Goal: Information Seeking & Learning: Find specific fact

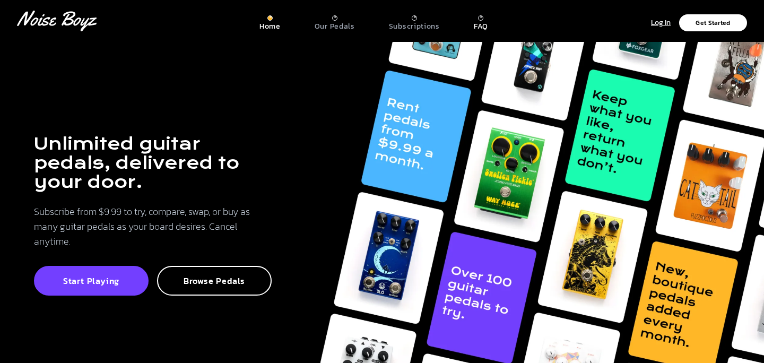
click at [480, 23] on p "FAQ" at bounding box center [481, 27] width 14 height 10
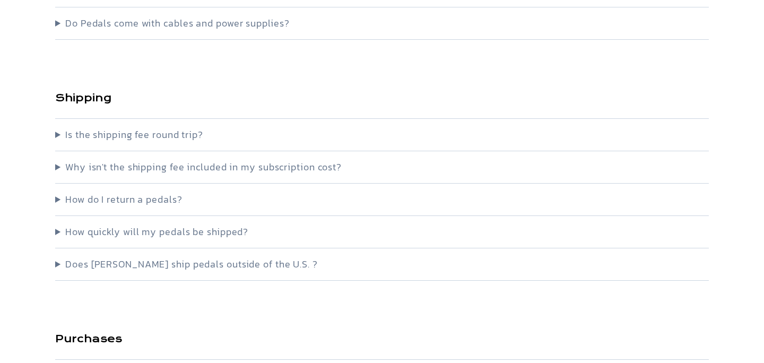
scroll to position [433, 0]
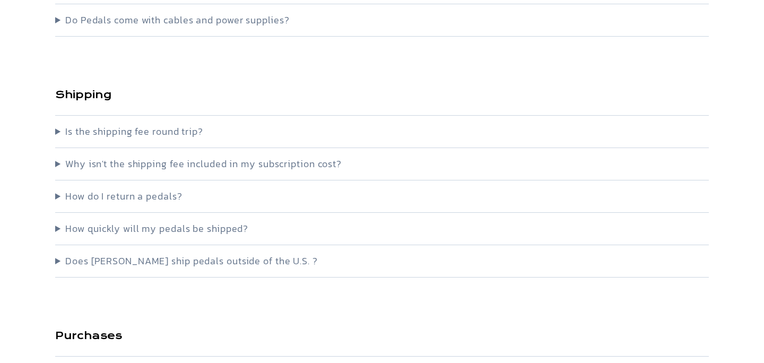
click at [84, 258] on summary "Does [PERSON_NAME] ship pedals outside of the U.S. ?" at bounding box center [382, 261] width 654 height 15
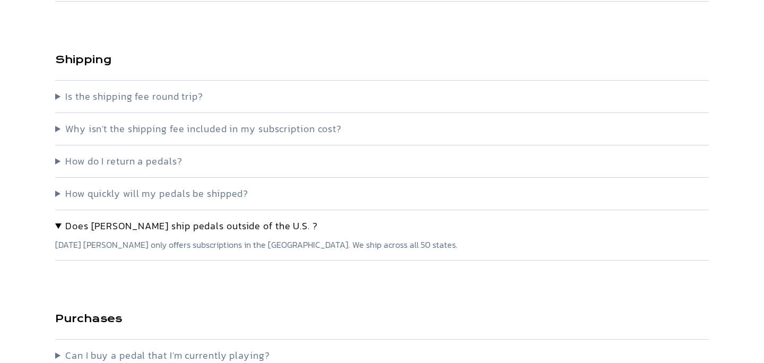
scroll to position [470, 0]
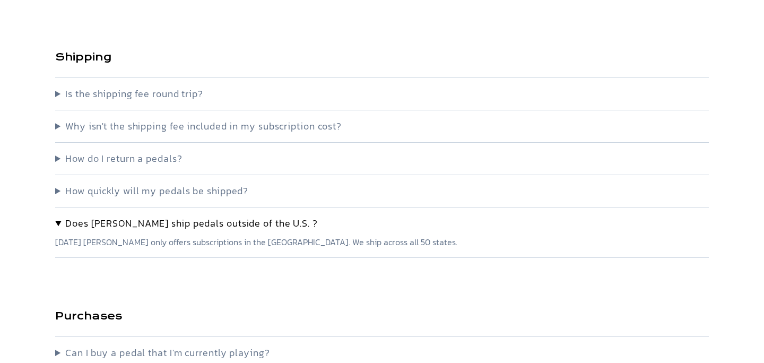
click at [61, 223] on summary "Does [PERSON_NAME] ship pedals outside of the U.S. ?" at bounding box center [382, 223] width 654 height 15
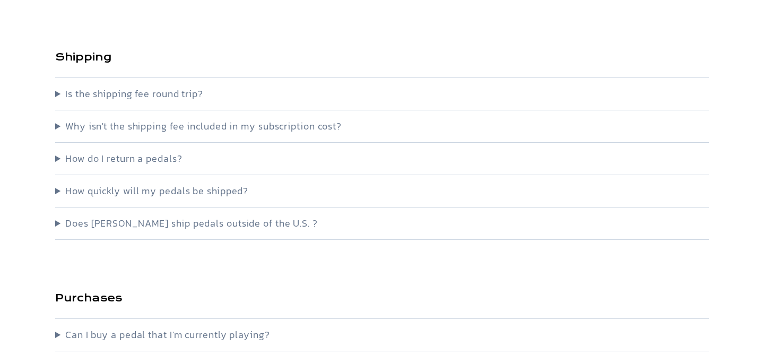
click at [61, 224] on summary "Does [PERSON_NAME] ship pedals outside of the U.S. ?" at bounding box center [382, 223] width 654 height 15
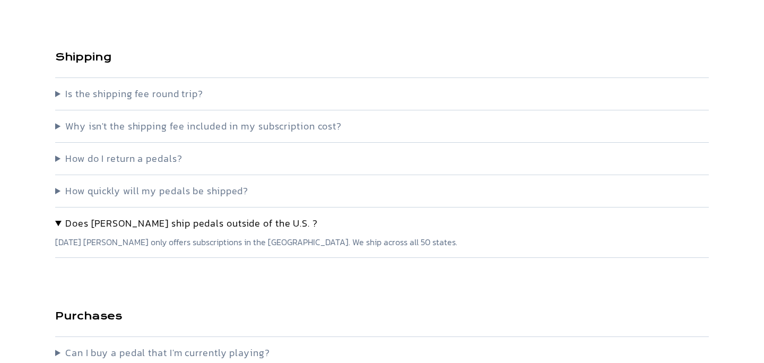
click at [61, 224] on summary "Does [PERSON_NAME] ship pedals outside of the U.S. ?" at bounding box center [382, 223] width 654 height 15
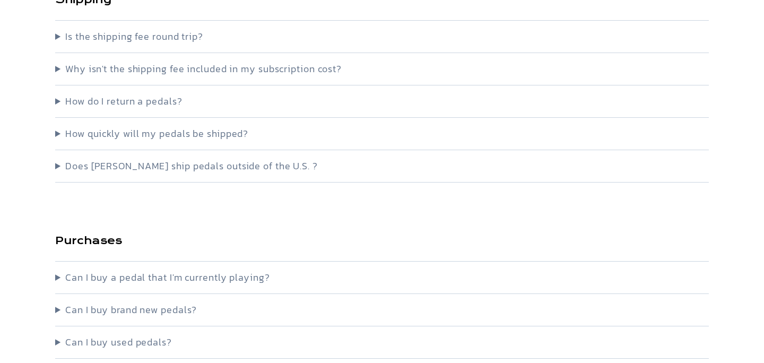
scroll to position [1130, 0]
